Goal: Information Seeking & Learning: Learn about a topic

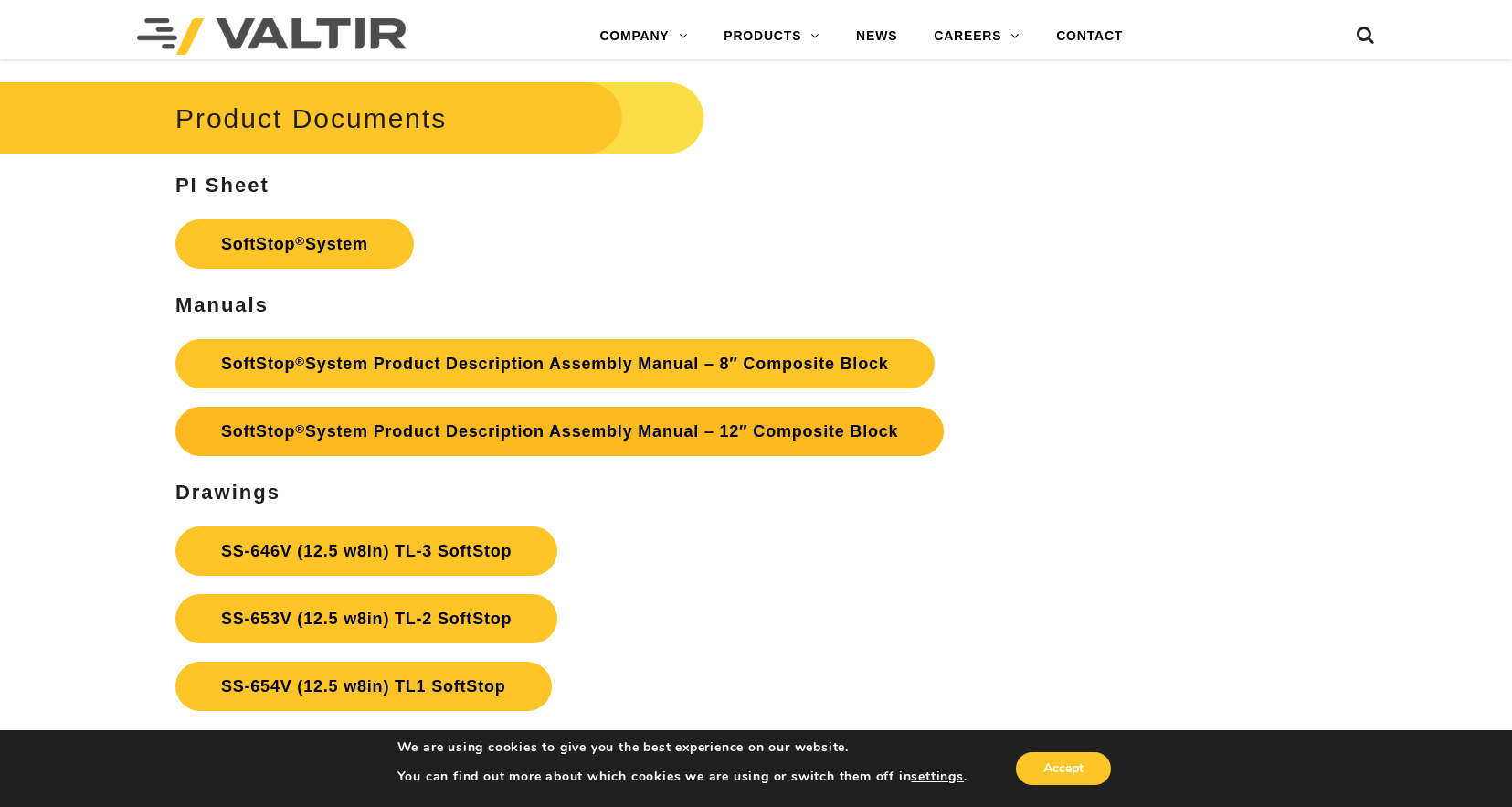
scroll to position [6007, 0]
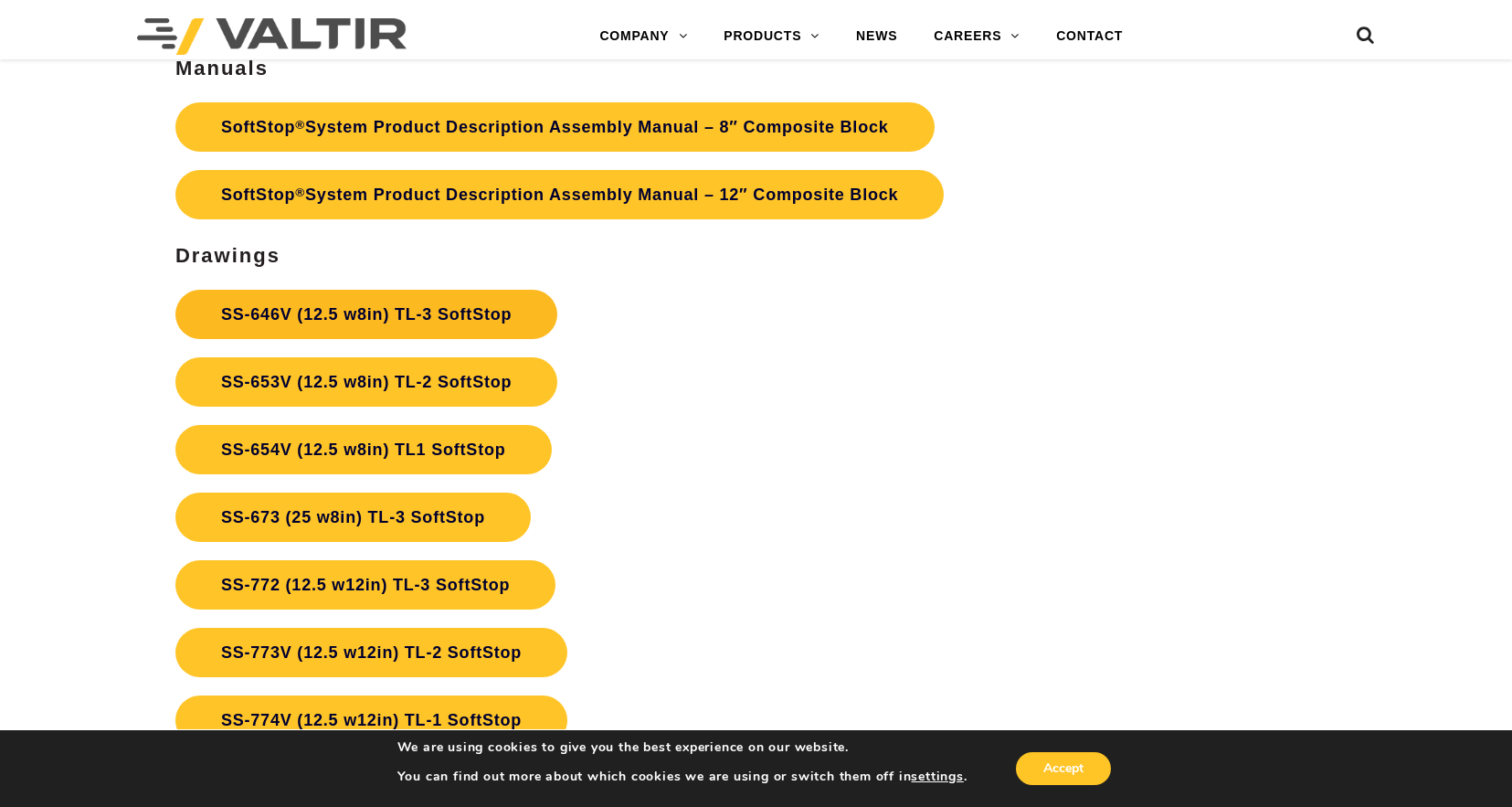
click at [401, 296] on link "SS-646V (12.5 w8in) TL-3 SoftStop" at bounding box center [366, 314] width 381 height 50
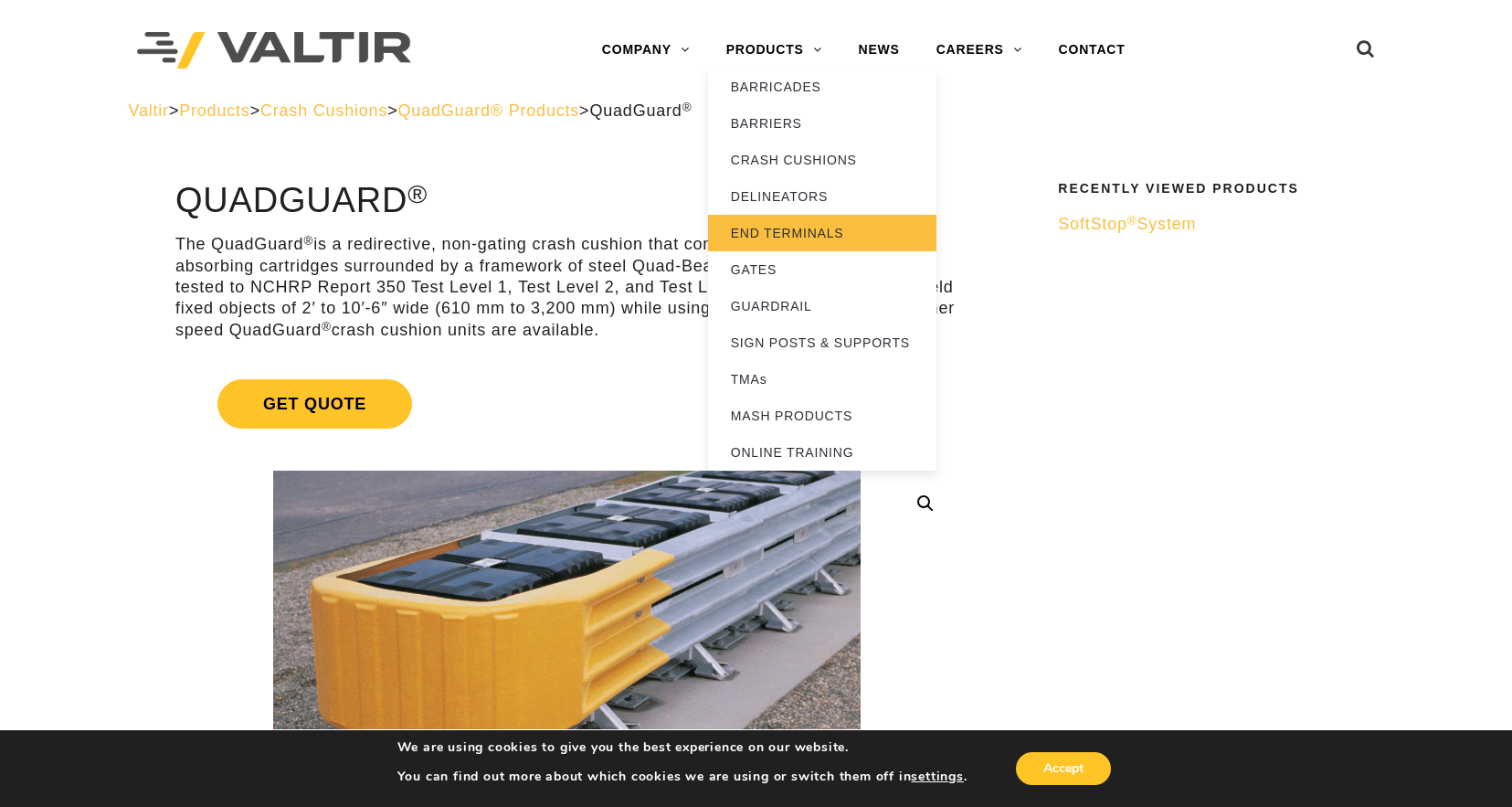
click at [778, 227] on link "END TERMINALS" at bounding box center [822, 234] width 229 height 37
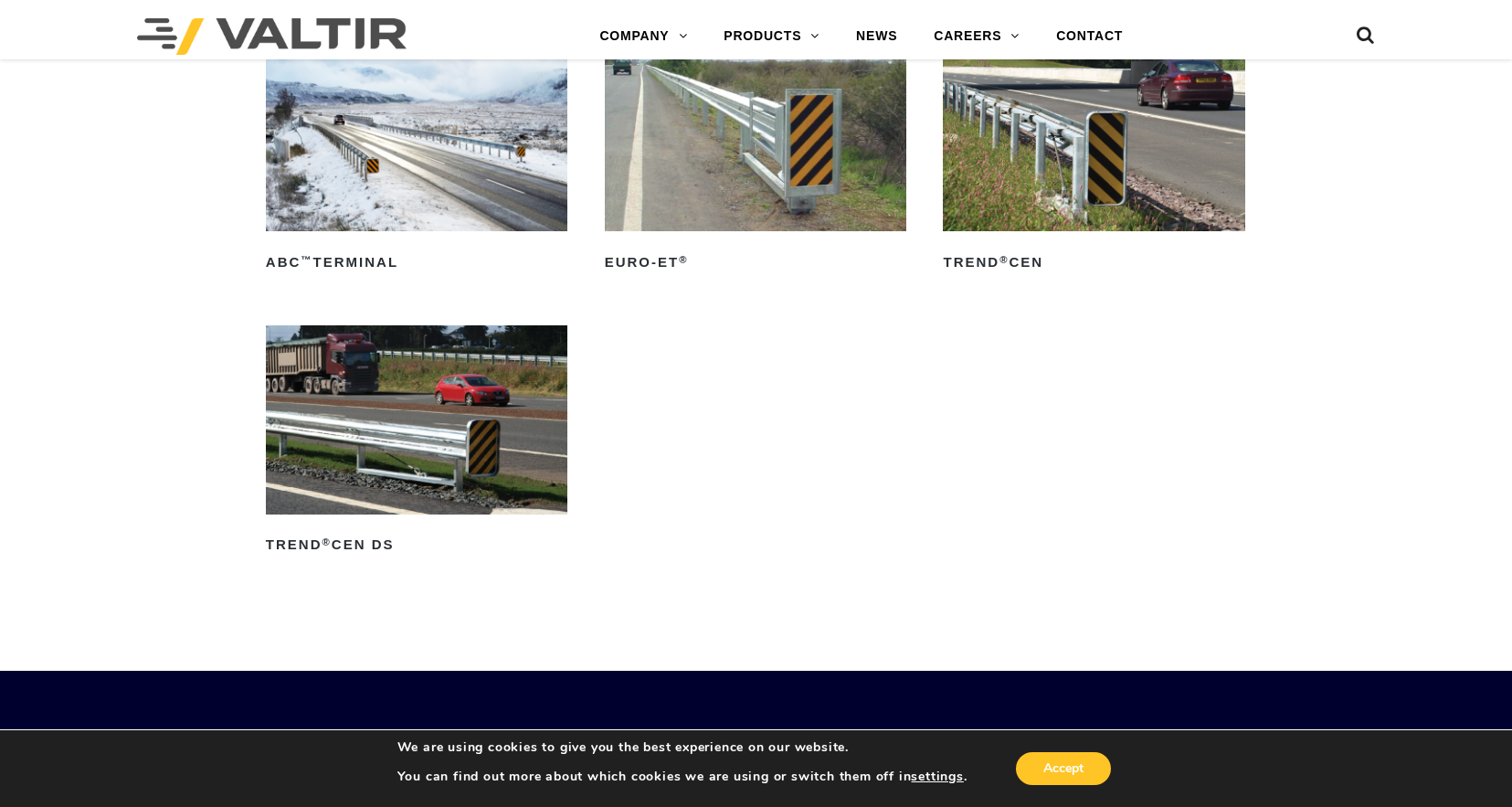
scroll to position [2726, 0]
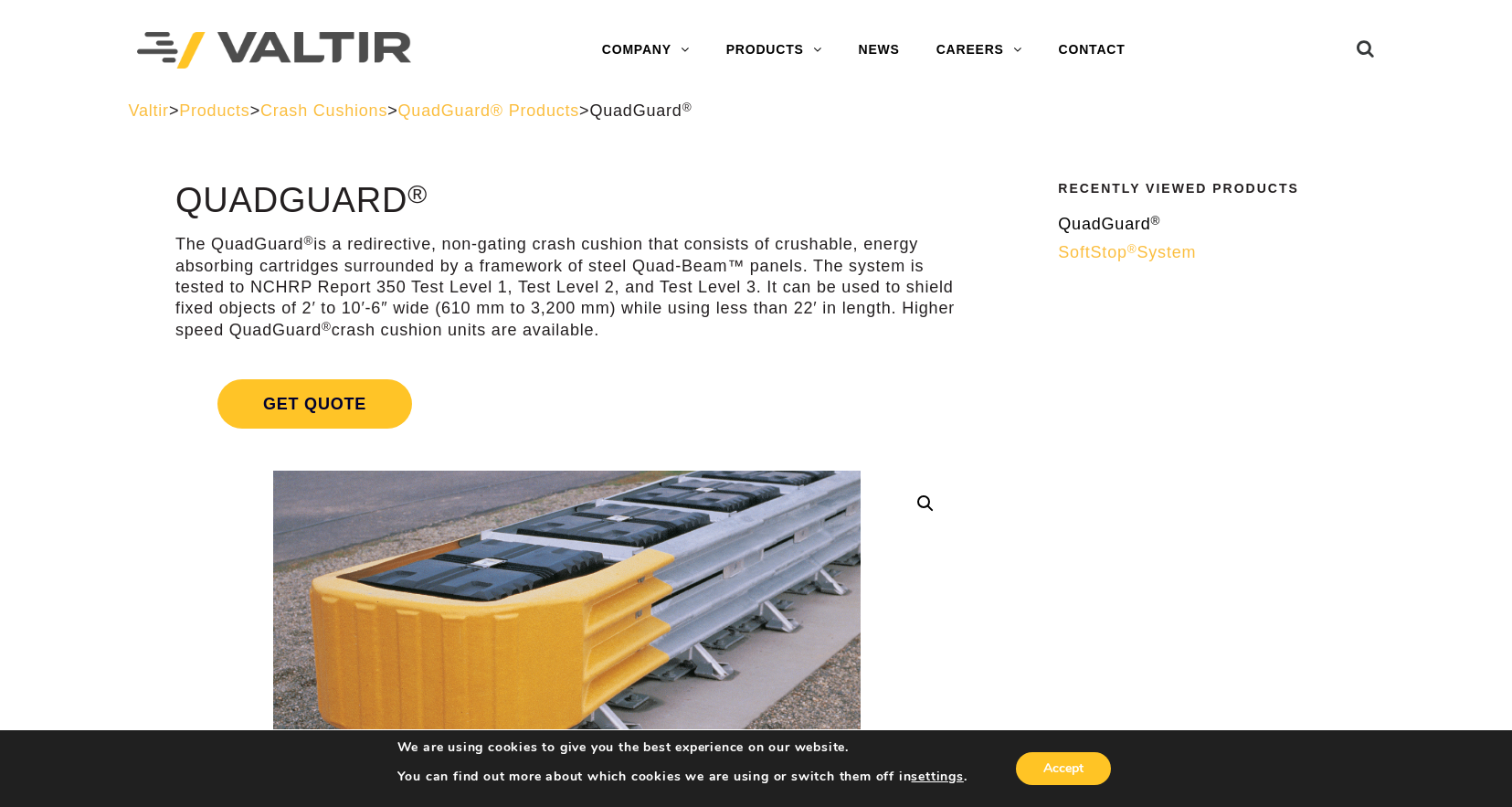
click at [1082, 218] on span "QuadGuard ®" at bounding box center [1108, 224] width 102 height 18
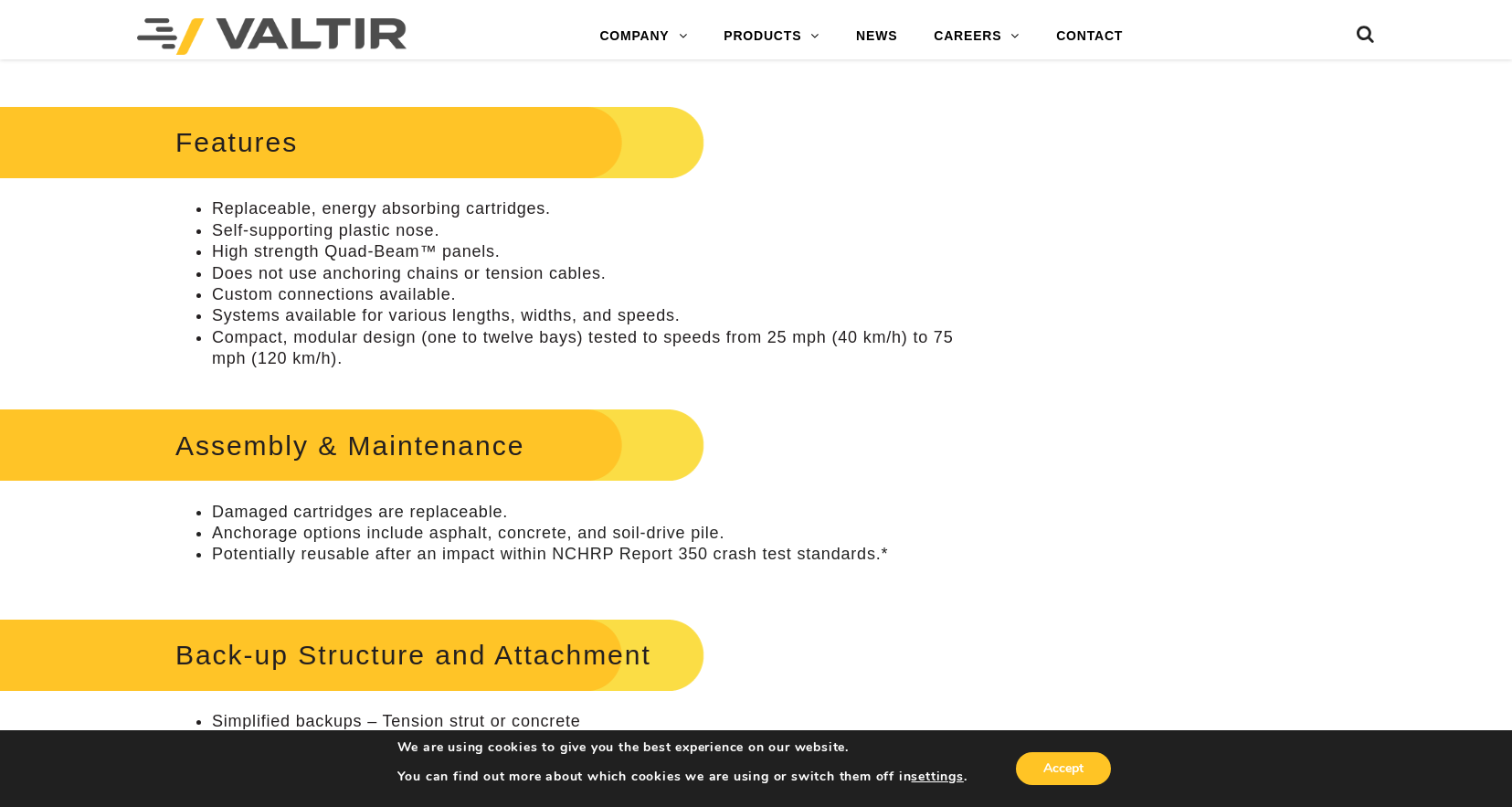
scroll to position [774, 0]
